Goal: Check status: Check status

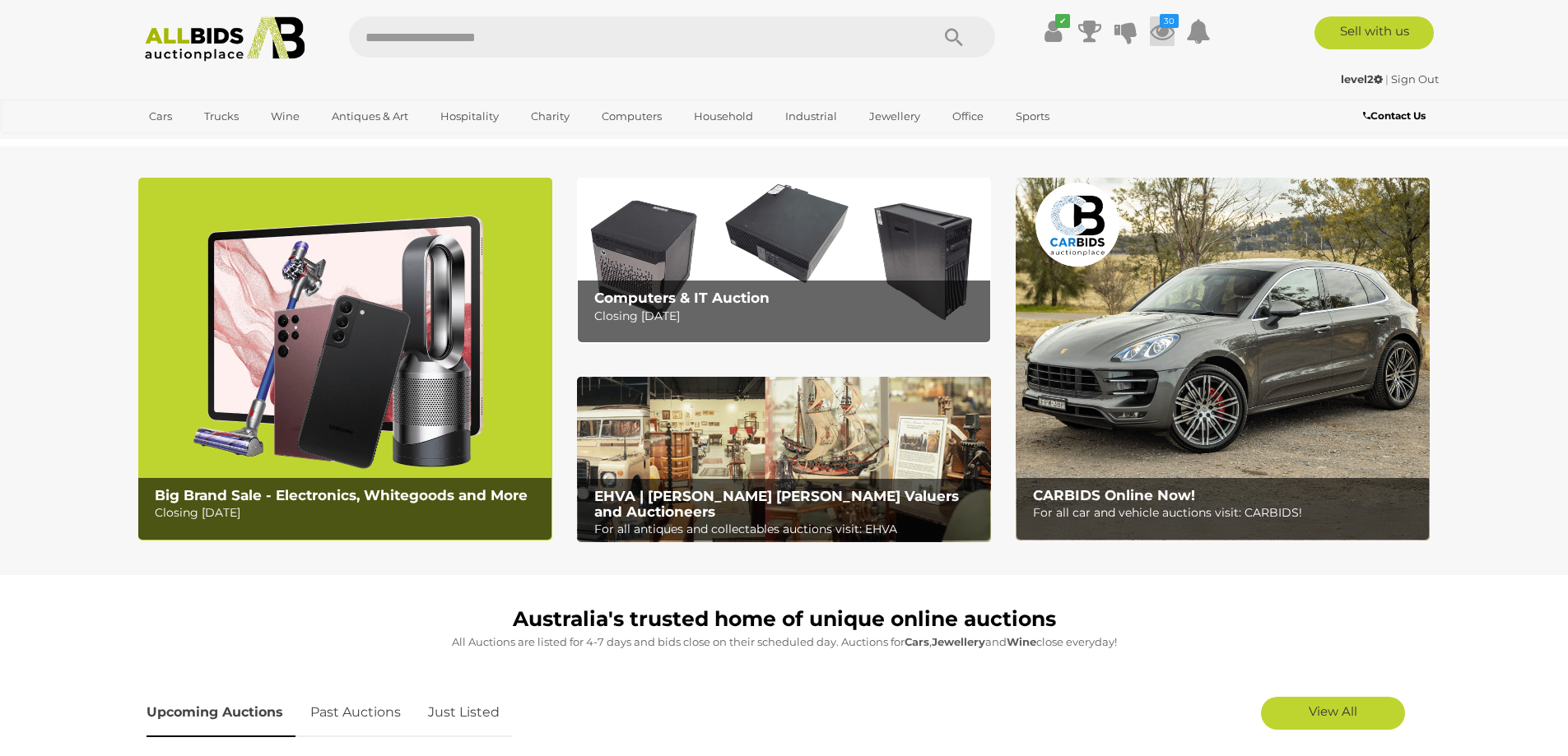
click at [1160, 31] on icon at bounding box center [1162, 31] width 24 height 30
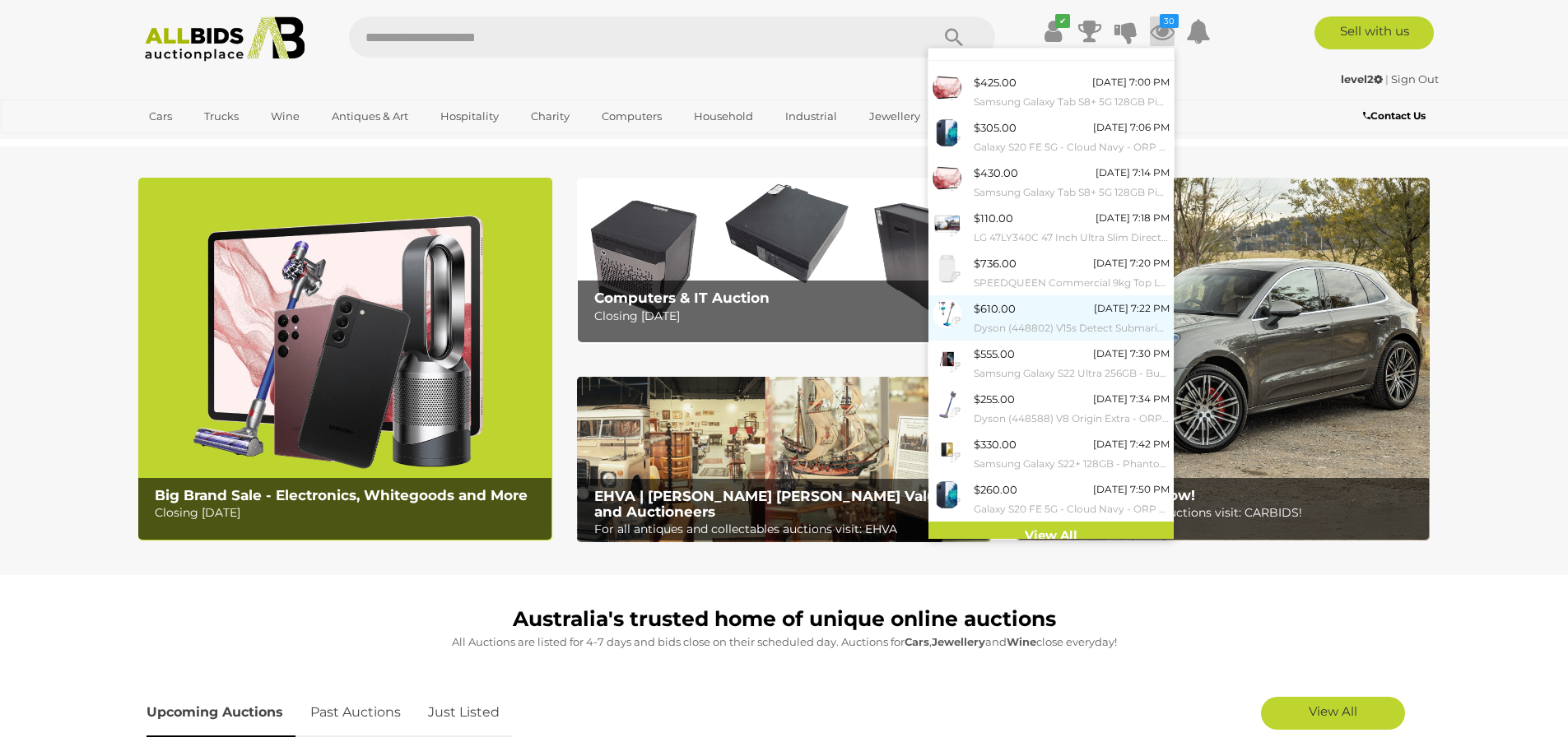
scroll to position [34, 0]
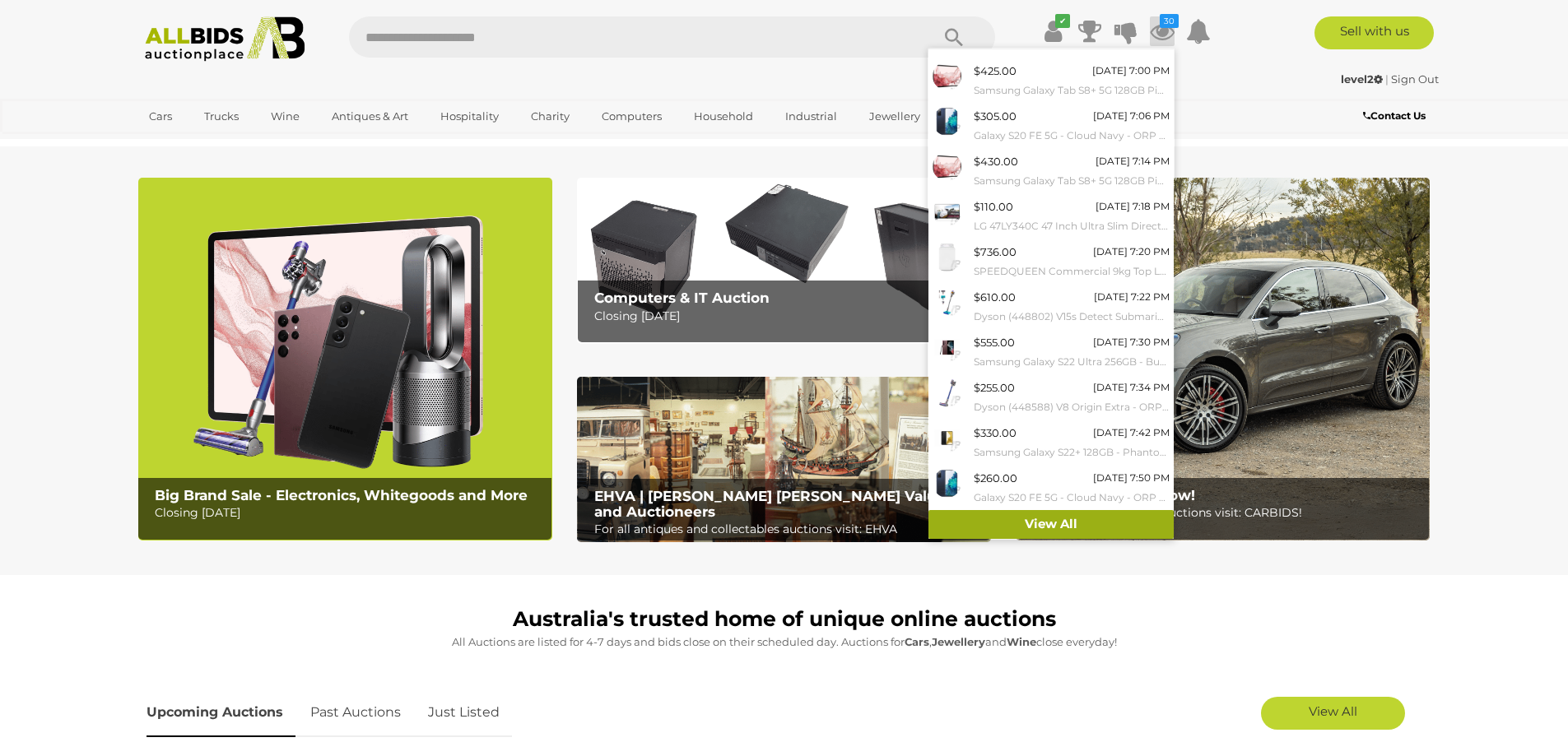
click at [1031, 526] on link "View All" at bounding box center [1051, 524] width 245 height 29
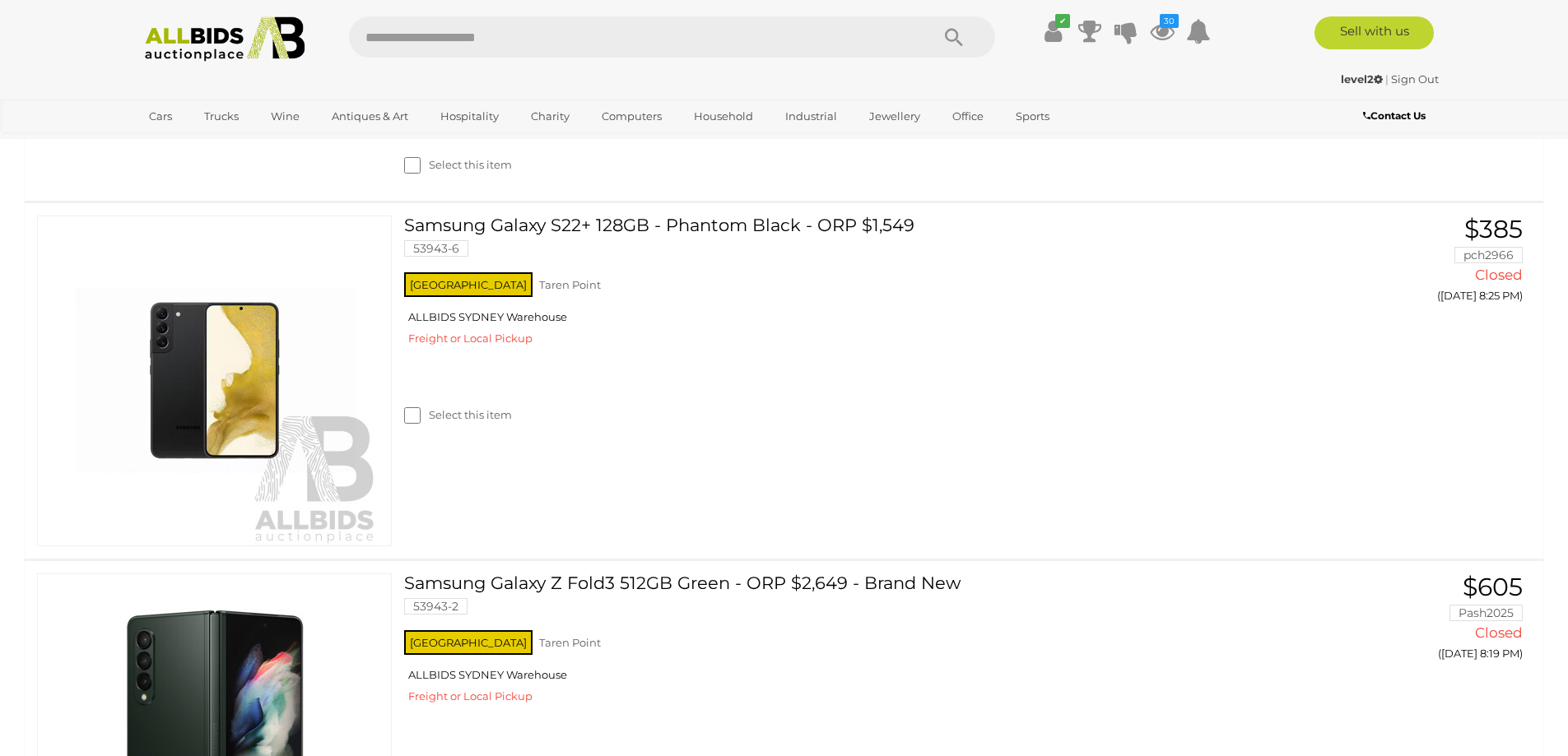
scroll to position [4112, 0]
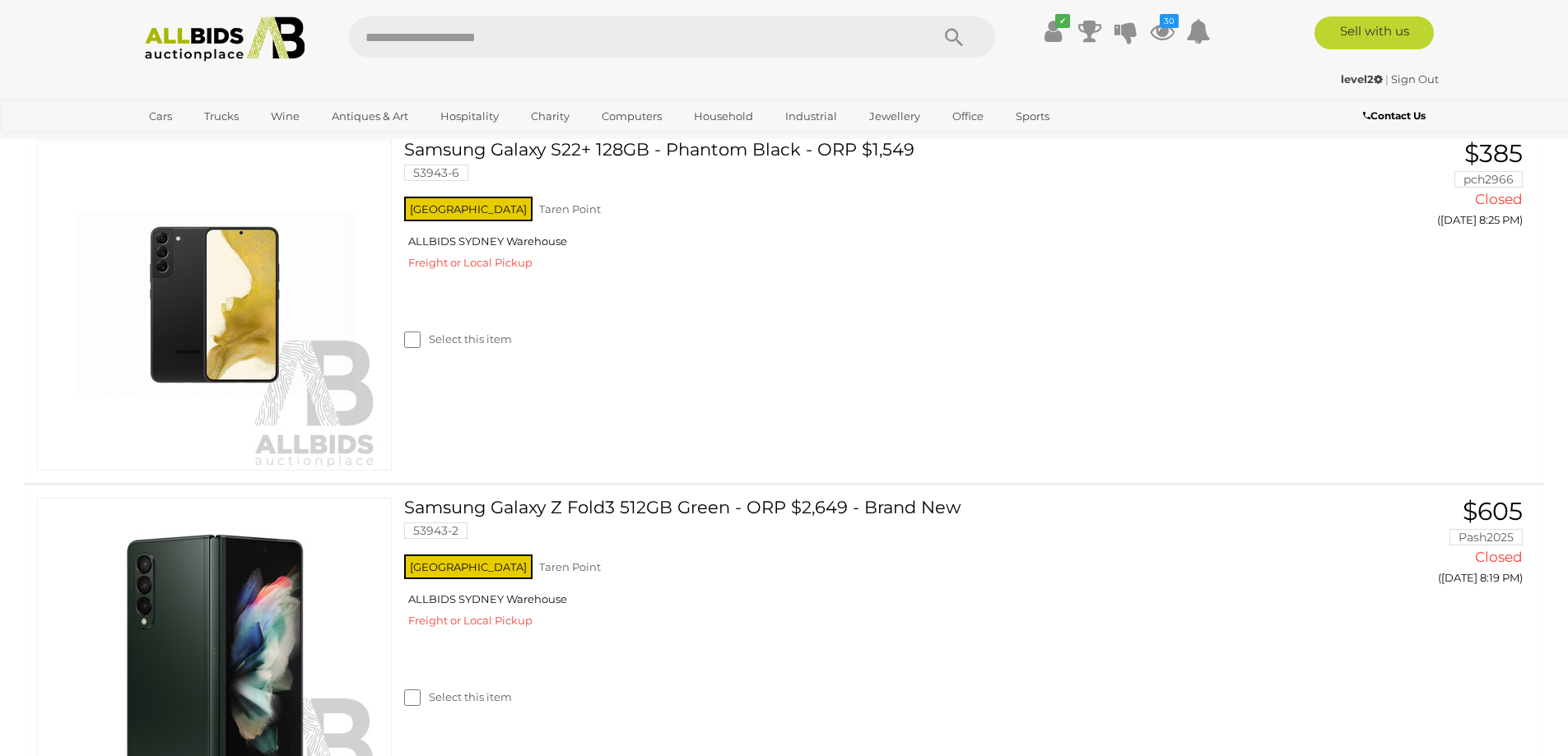
click at [226, 29] on img at bounding box center [224, 39] width 178 height 45
